Goal: Information Seeking & Learning: Check status

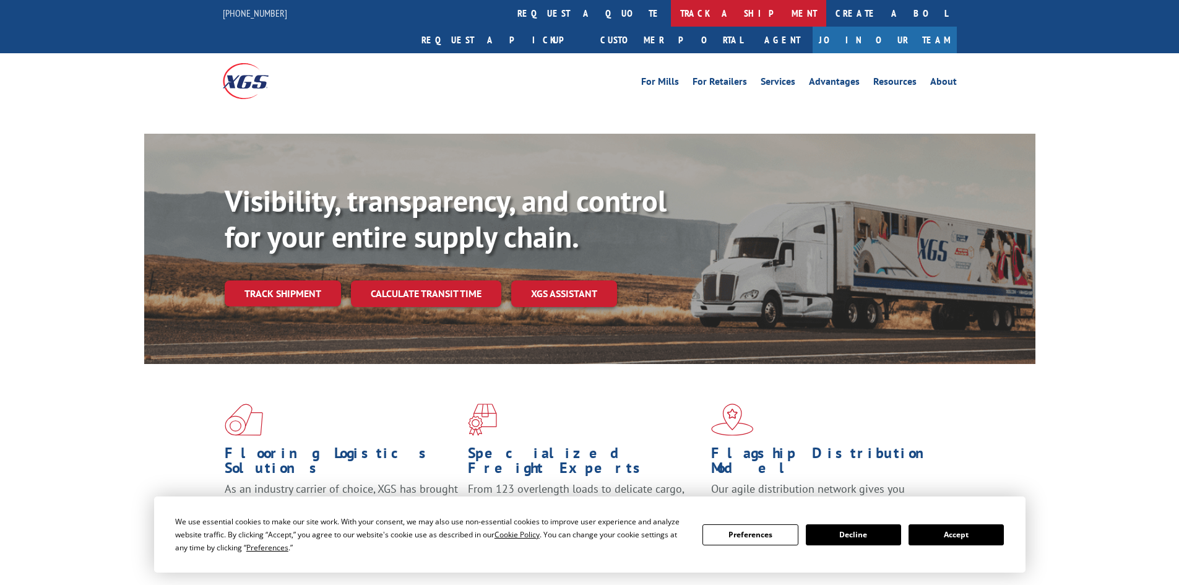
click at [671, 9] on link "track a shipment" at bounding box center [748, 13] width 155 height 27
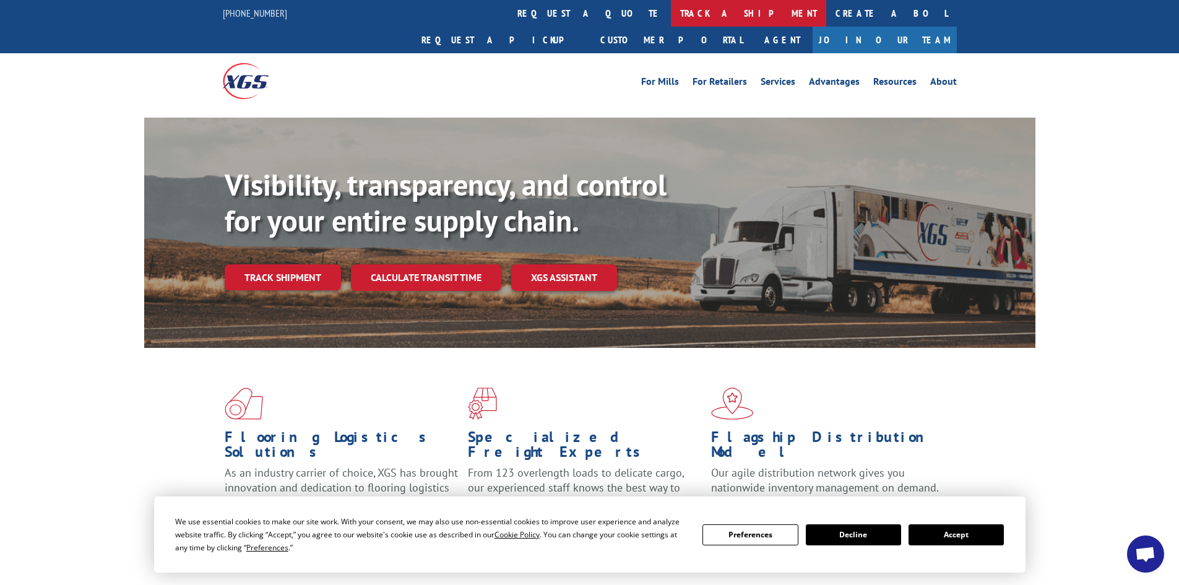
click at [671, 13] on link "track a shipment" at bounding box center [748, 13] width 155 height 27
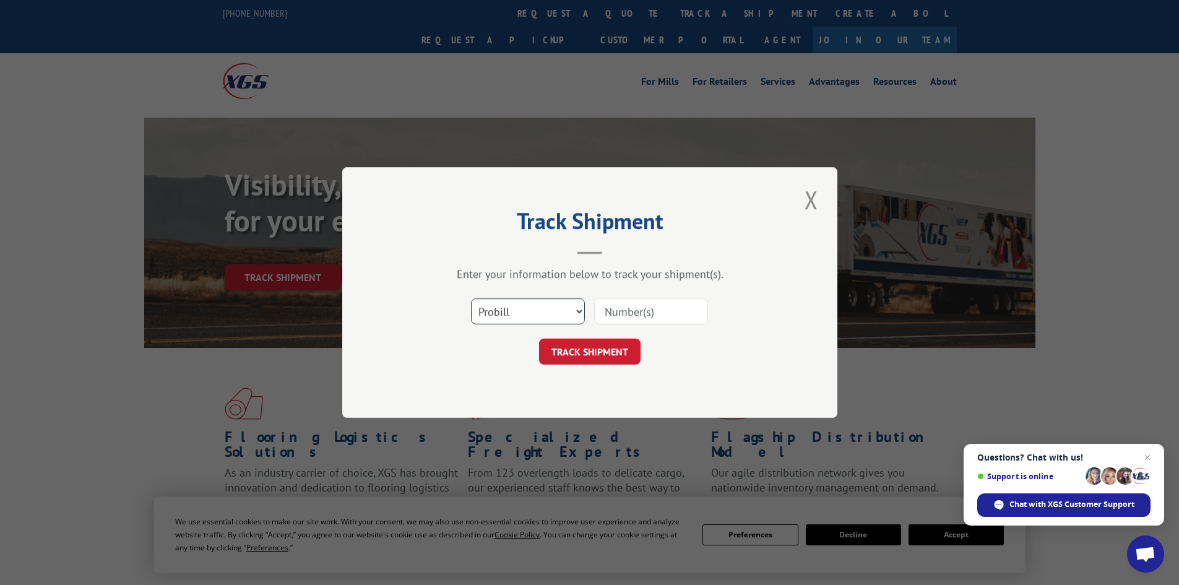
click at [529, 315] on select "Select category... Probill BOL PO" at bounding box center [528, 311] width 114 height 26
select select "bol"
click at [471, 298] on select "Select category... Probill BOL PO" at bounding box center [528, 311] width 114 height 26
click at [667, 312] on input at bounding box center [651, 311] width 114 height 26
paste input "5935103"
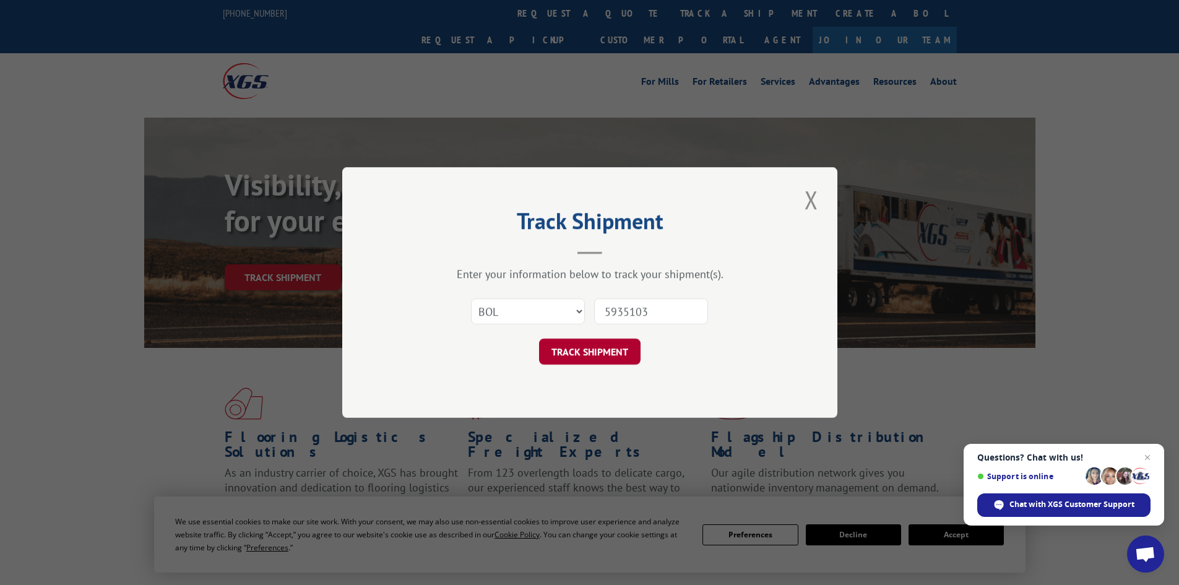
type input "5935103"
click at [598, 354] on button "TRACK SHIPMENT" at bounding box center [590, 352] width 102 height 26
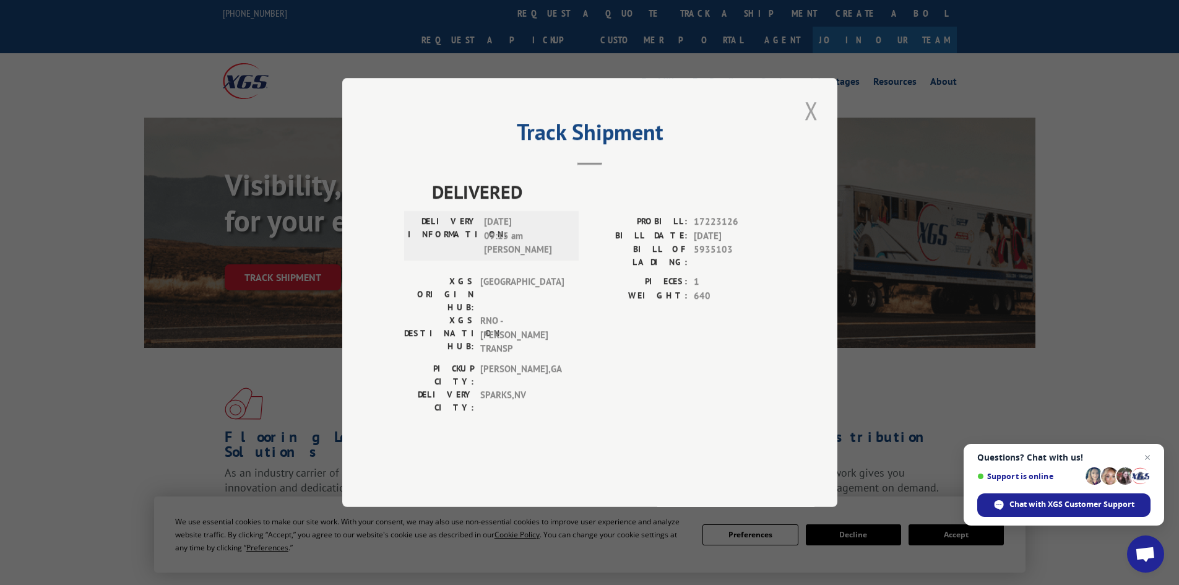
click at [818, 128] on button "Close modal" at bounding box center [811, 110] width 21 height 34
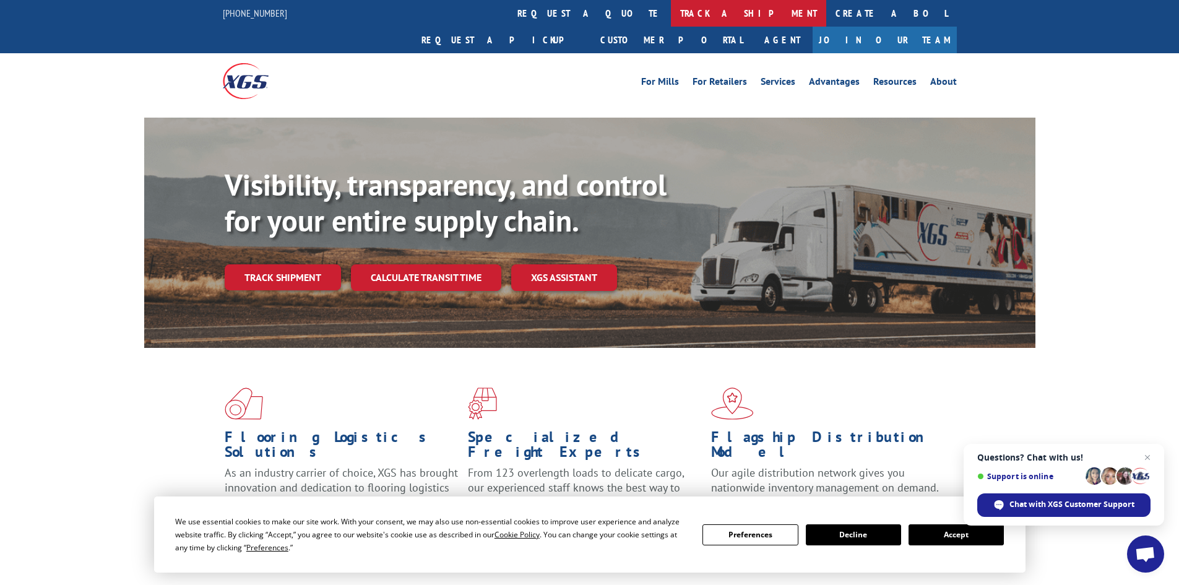
click at [671, 21] on link "track a shipment" at bounding box center [748, 13] width 155 height 27
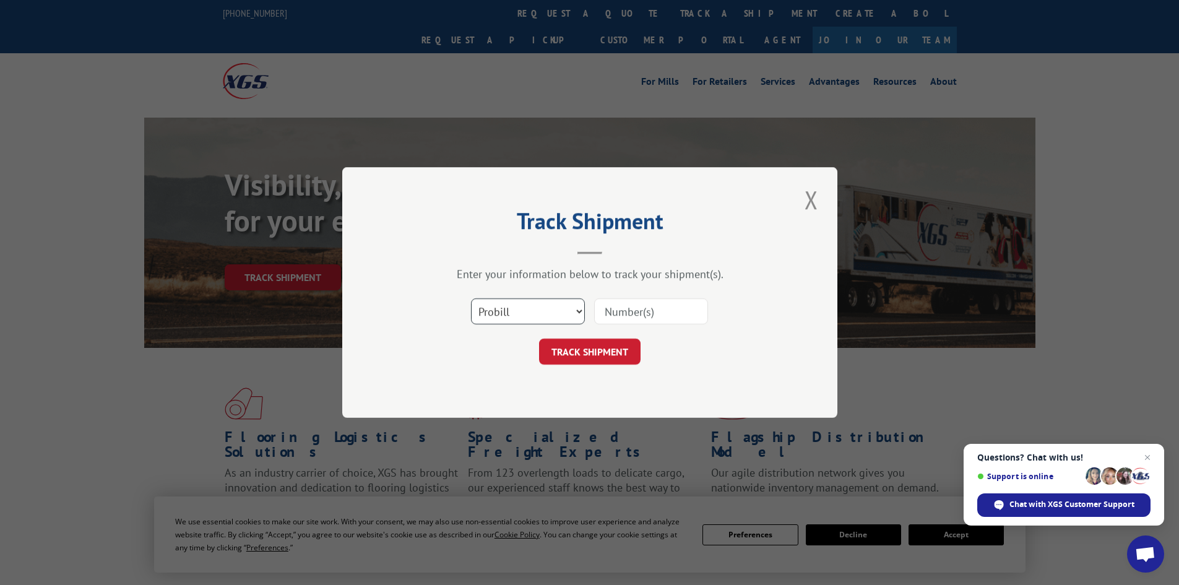
click at [535, 319] on select "Select category... Probill BOL PO" at bounding box center [528, 311] width 114 height 26
select select "bol"
click at [471, 298] on select "Select category... Probill BOL PO" at bounding box center [528, 311] width 114 height 26
click at [618, 306] on input at bounding box center [651, 311] width 114 height 26
paste input "5938018"
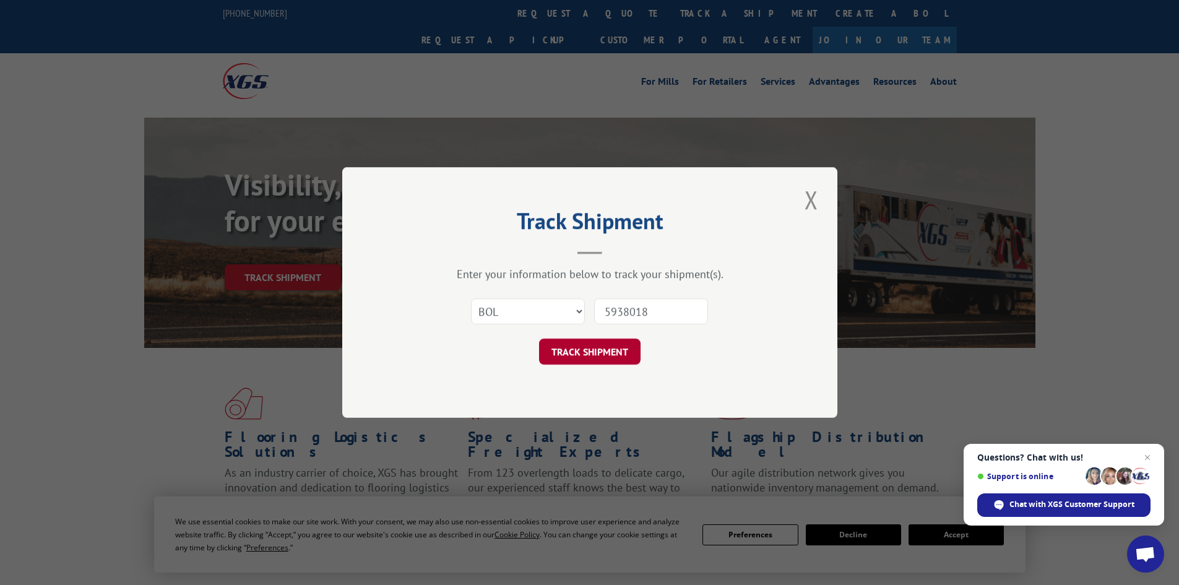
type input "5938018"
click at [566, 347] on button "TRACK SHIPMENT" at bounding box center [590, 352] width 102 height 26
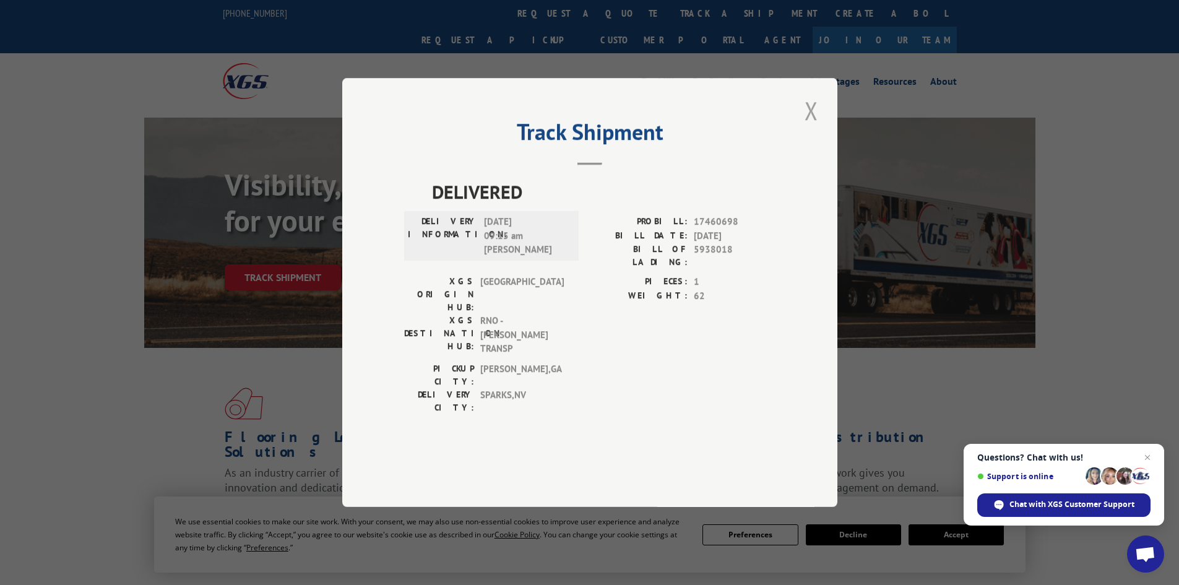
click at [809, 128] on button "Close modal" at bounding box center [811, 110] width 21 height 34
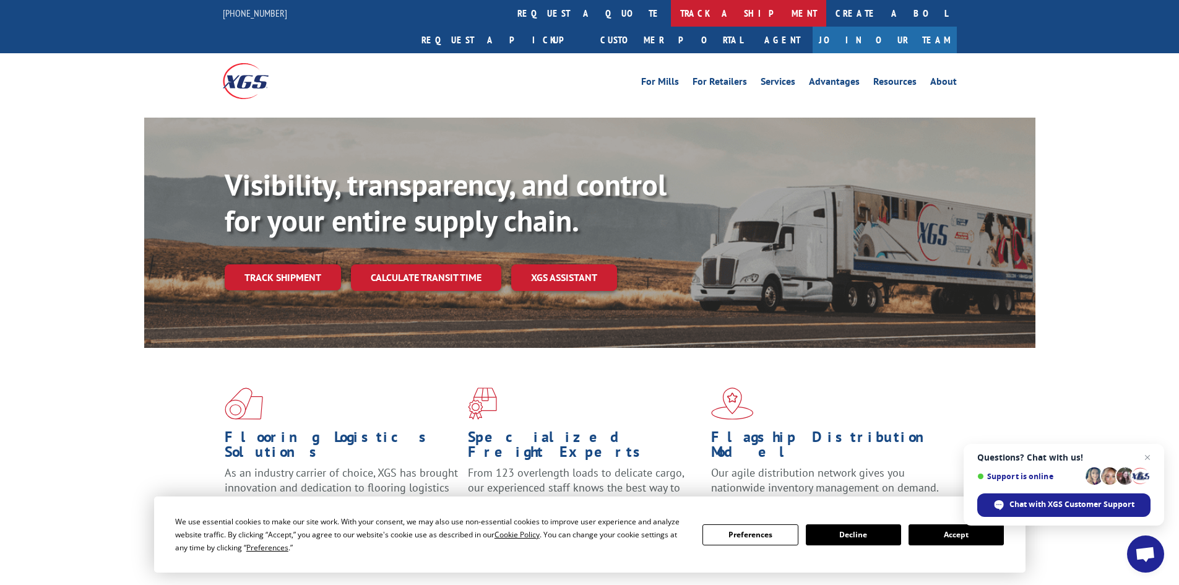
click at [671, 20] on link "track a shipment" at bounding box center [748, 13] width 155 height 27
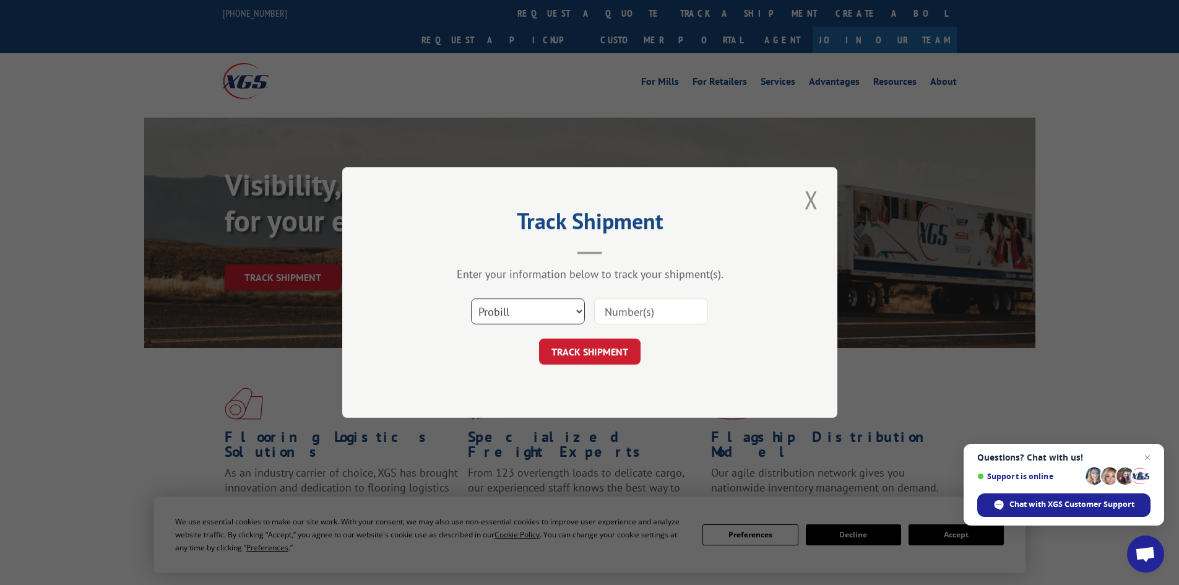
click at [536, 311] on select "Select category... Probill BOL PO" at bounding box center [528, 311] width 114 height 26
select select "bol"
click at [471, 298] on select "Select category... Probill BOL PO" at bounding box center [528, 311] width 114 height 26
click at [623, 315] on input at bounding box center [651, 311] width 114 height 26
paste input "5942109"
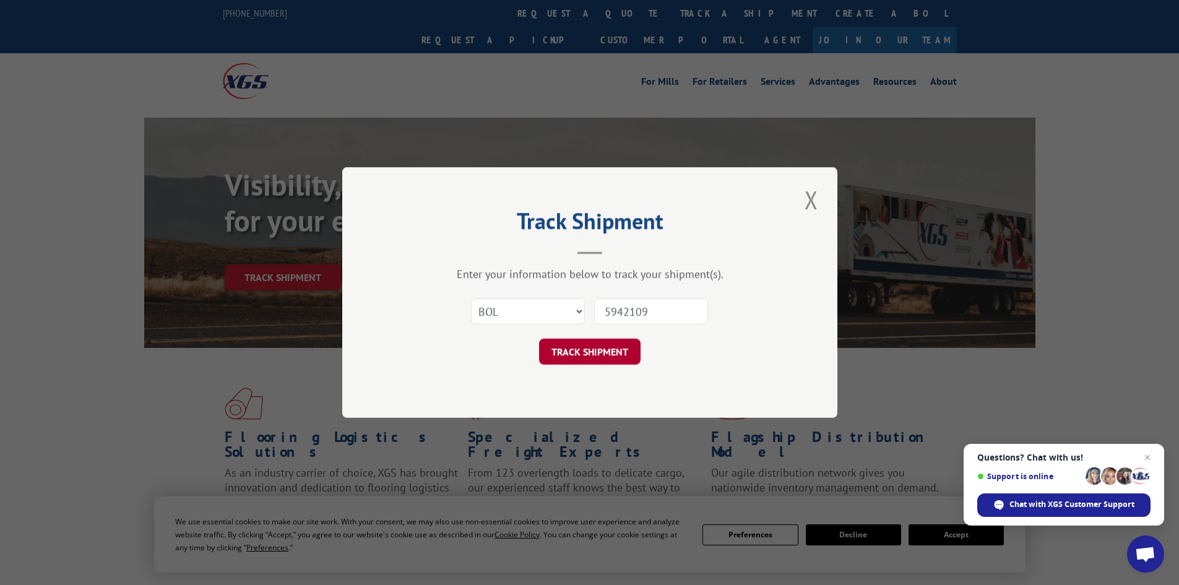
type input "5942109"
click at [592, 347] on button "TRACK SHIPMENT" at bounding box center [590, 352] width 102 height 26
